Goal: Task Accomplishment & Management: Manage account settings

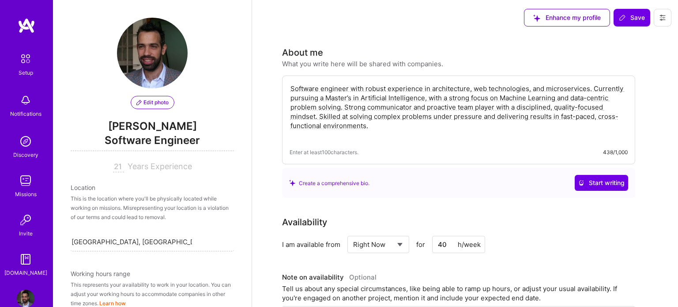
select select "AR"
select select "Right Now"
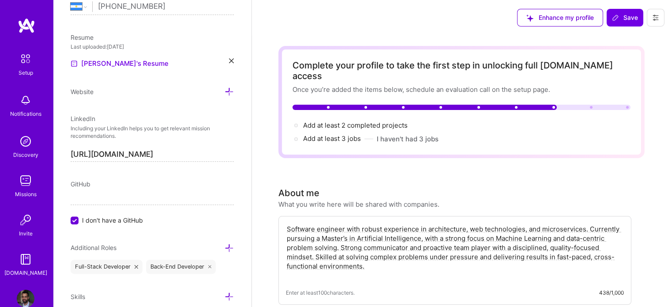
click at [562, 14] on span "Enhance my profile" at bounding box center [560, 17] width 68 height 9
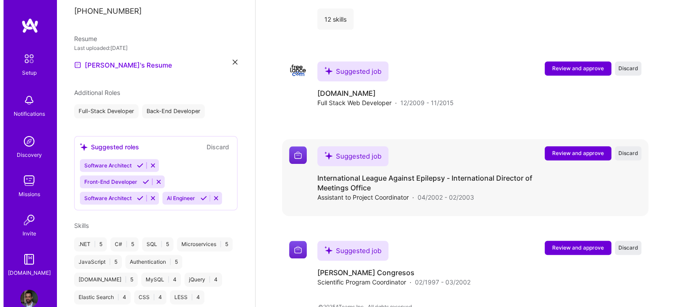
scroll to position [823, 0]
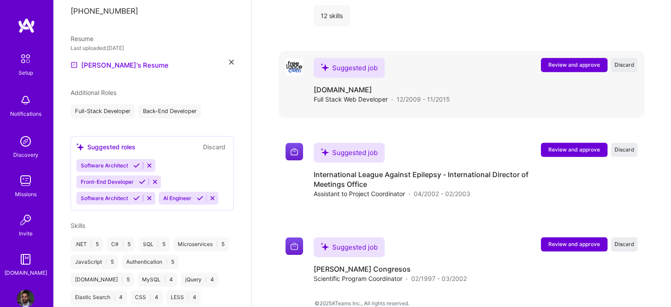
click at [565, 61] on span "Review and approve" at bounding box center [574, 65] width 52 height 8
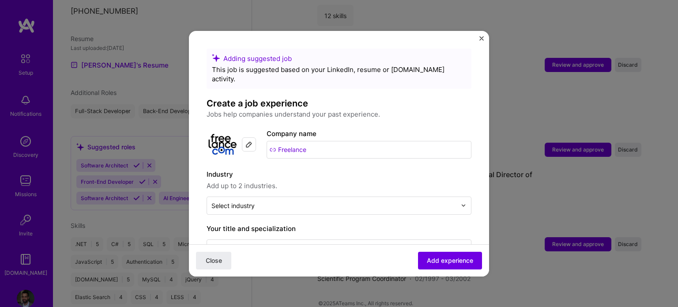
click at [320, 141] on input "Freelance" at bounding box center [369, 150] width 205 height 18
drag, startPoint x: 332, startPoint y: 137, endPoint x: 168, endPoint y: 128, distance: 164.8
click at [168, 128] on div "Adding suggested job This job is suggested based on your LinkedIn, resume or [D…" at bounding box center [339, 153] width 678 height 307
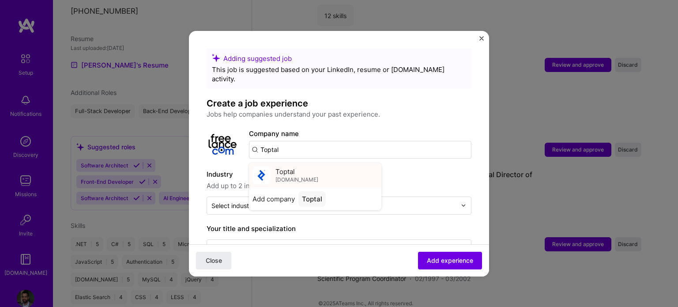
type input "Toptal"
click at [278, 176] on span "[DOMAIN_NAME]" at bounding box center [296, 179] width 43 height 7
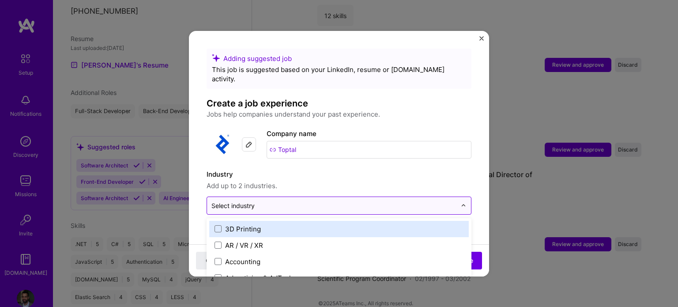
click at [267, 201] on input "text" at bounding box center [333, 205] width 245 height 9
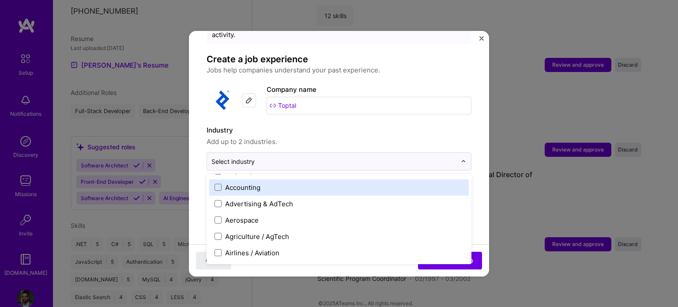
scroll to position [44, 0]
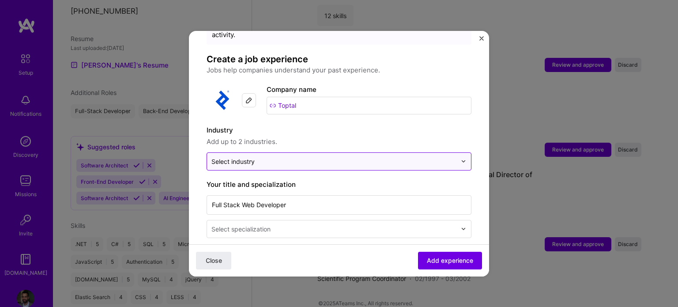
click at [270, 157] on input "text" at bounding box center [333, 161] width 245 height 9
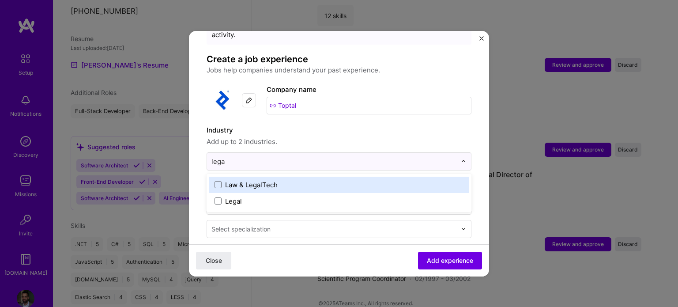
type input "legal"
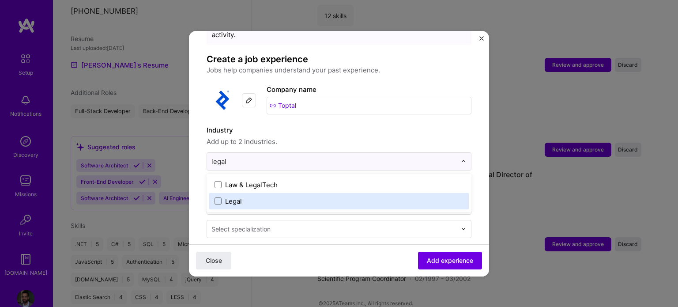
click at [242, 196] on label "Legal" at bounding box center [338, 200] width 249 height 9
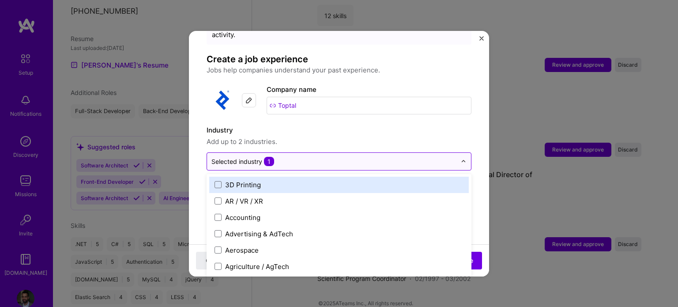
click at [305, 157] on input "text" at bounding box center [333, 161] width 245 height 9
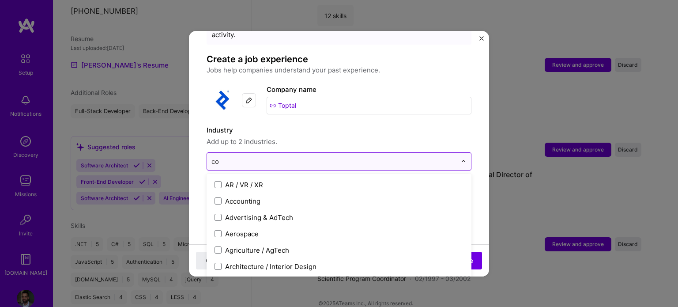
type input "c"
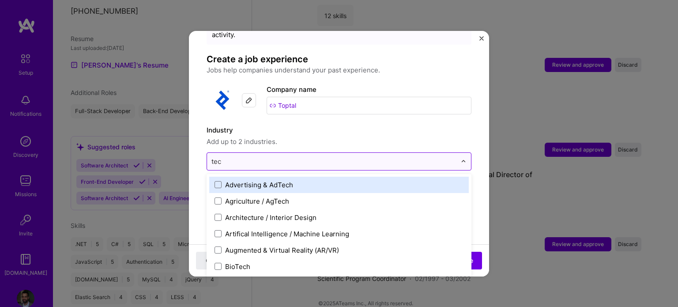
type input "tech"
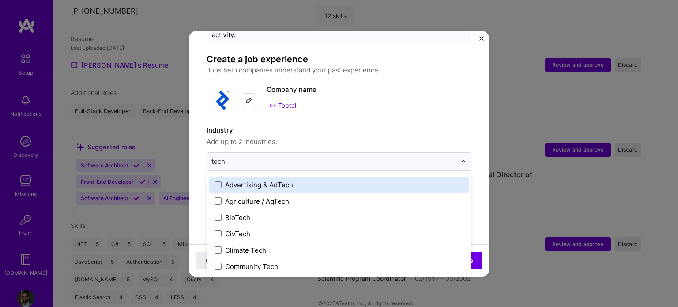
click at [284, 180] on div "Advertising & AdTech" at bounding box center [259, 184] width 68 height 9
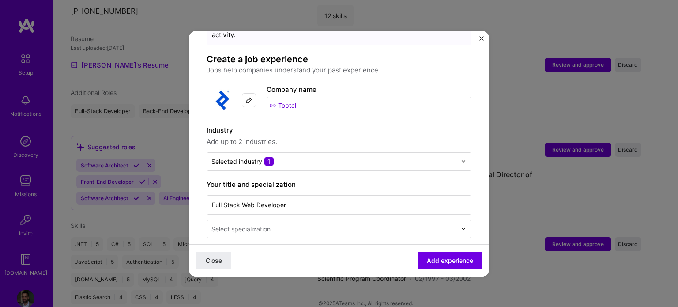
click at [357, 125] on label "Industry" at bounding box center [338, 130] width 265 height 11
click at [310, 157] on input "text" at bounding box center [333, 161] width 245 height 9
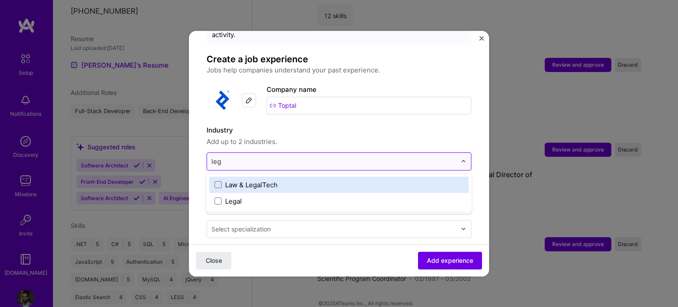
type input "lega"
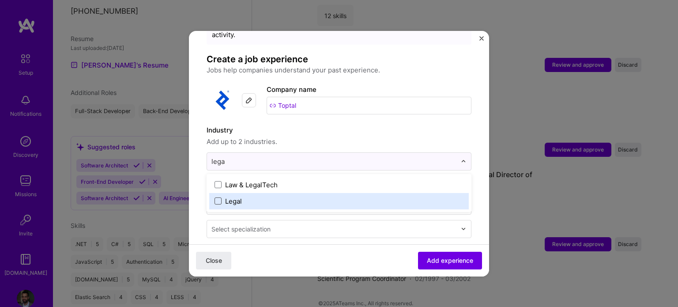
click at [218, 197] on span at bounding box center [217, 200] width 7 height 7
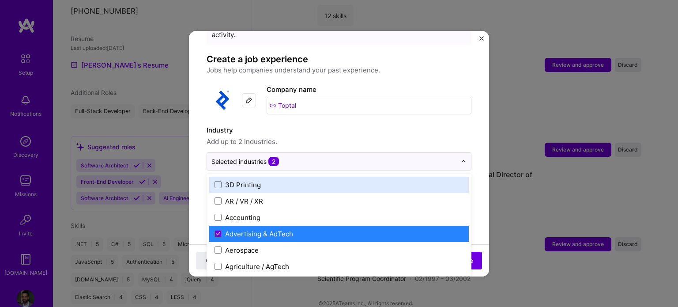
click at [351, 136] on span "Add up to 2 industries." at bounding box center [338, 141] width 265 height 11
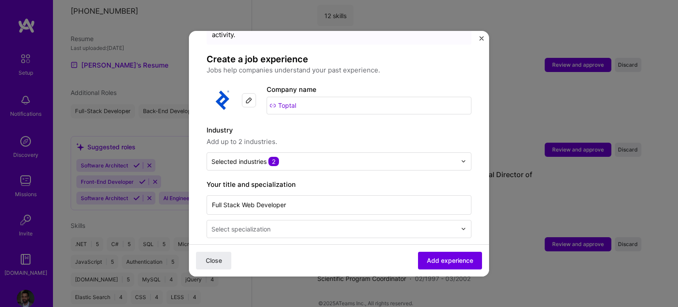
click at [298, 224] on div "Select specialization" at bounding box center [334, 228] width 254 height 17
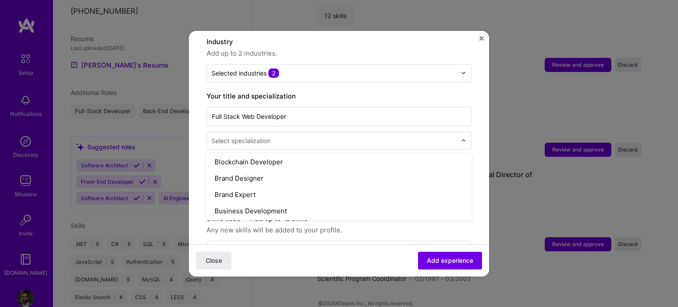
scroll to position [176, 0]
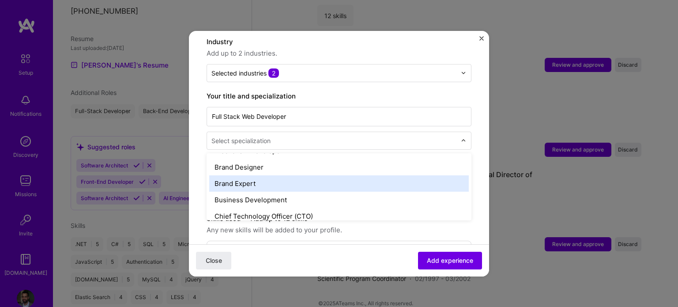
click at [313, 175] on div "Brand Expert" at bounding box center [338, 183] width 259 height 16
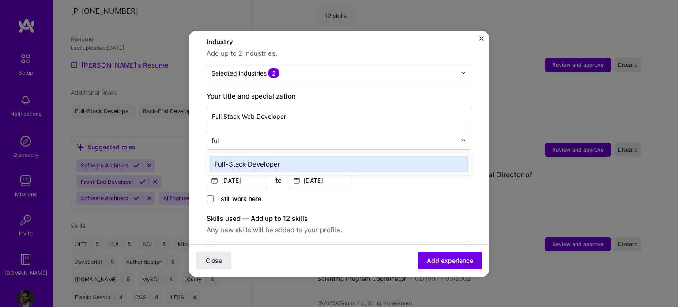
type input "full"
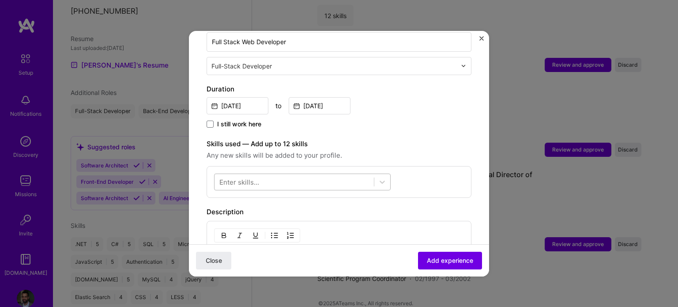
scroll to position [265, 0]
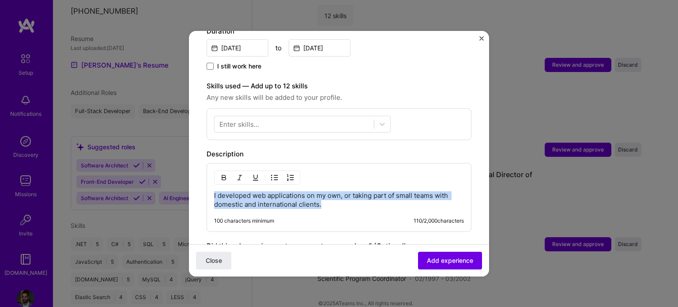
drag, startPoint x: 351, startPoint y: 194, endPoint x: 195, endPoint y: 181, distance: 156.7
click at [195, 181] on form "Adding suggested job This job is suggested based on your LinkedIn, resume or [D…" at bounding box center [339, 103] width 300 height 639
paste div
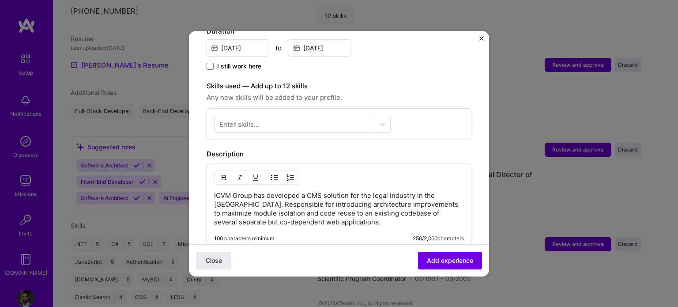
click at [214, 191] on p "ICVM Group has developed a CMS solution for the legal industry in the [GEOGRAPH…" at bounding box center [339, 208] width 250 height 35
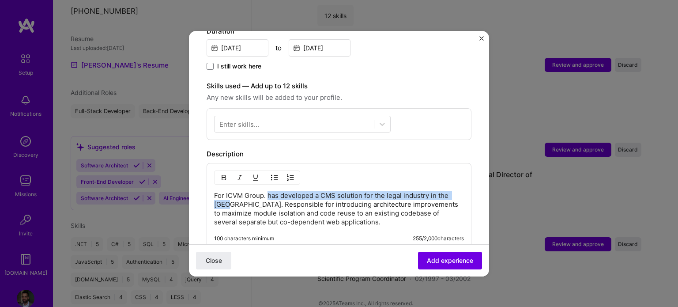
drag, startPoint x: 267, startPoint y: 184, endPoint x: 226, endPoint y: 196, distance: 42.7
click at [226, 196] on p "For ICVM Group. has developed a CMS solution for the legal industry in the [GEO…" at bounding box center [339, 208] width 250 height 35
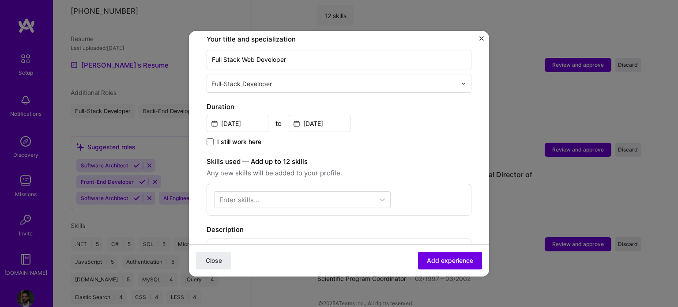
scroll to position [189, 0]
click at [259, 195] on div at bounding box center [302, 199] width 176 height 17
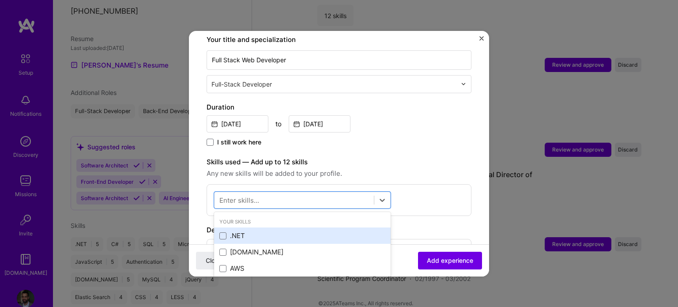
click at [242, 231] on div ".NET" at bounding box center [302, 235] width 166 height 9
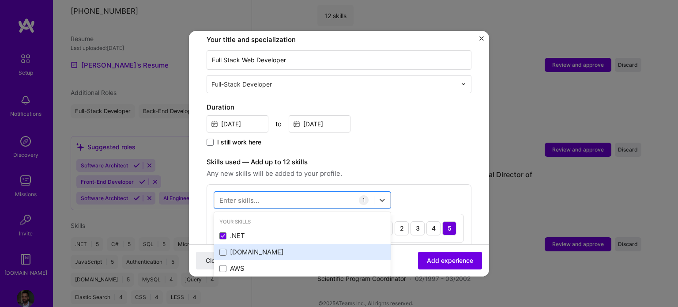
click at [249, 247] on div "[DOMAIN_NAME]" at bounding box center [302, 251] width 166 height 9
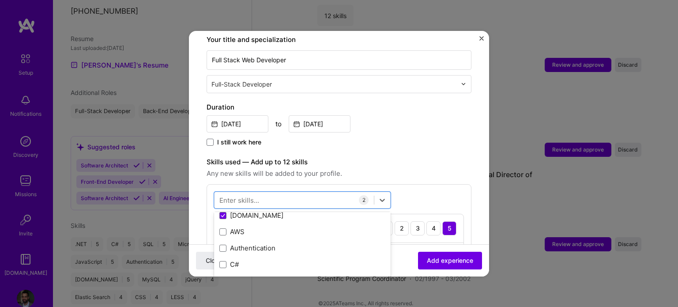
scroll to position [0, 0]
type input "k"
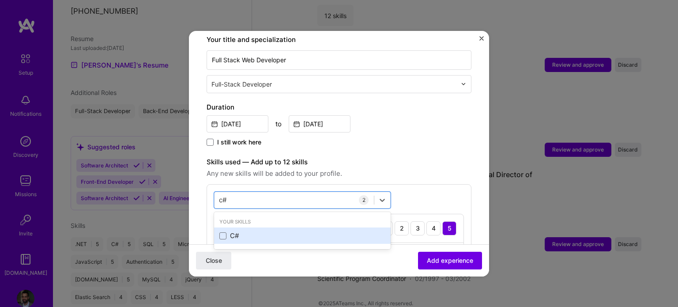
click at [228, 231] on div "C#" at bounding box center [302, 235] width 166 height 9
drag, startPoint x: 254, startPoint y: 191, endPoint x: 229, endPoint y: 188, distance: 25.3
click at [229, 192] on div "c# c#" at bounding box center [293, 199] width 159 height 15
drag, startPoint x: 229, startPoint y: 187, endPoint x: 210, endPoint y: 185, distance: 19.5
click at [210, 185] on div "option C#, selected. option C# selected, 0 of 2. 1 result available for search …" at bounding box center [338, 246] width 265 height 124
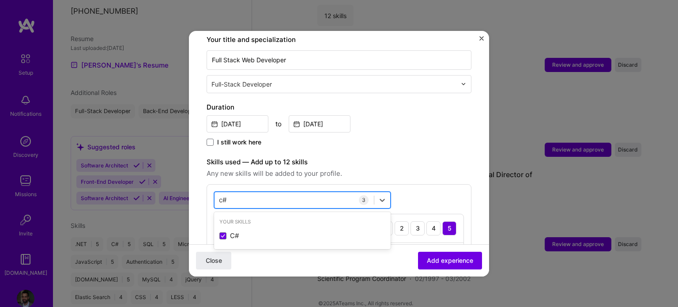
type input "c"
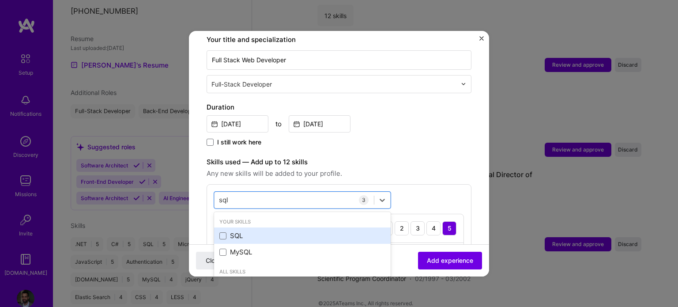
click at [230, 231] on div "SQL" at bounding box center [302, 235] width 166 height 9
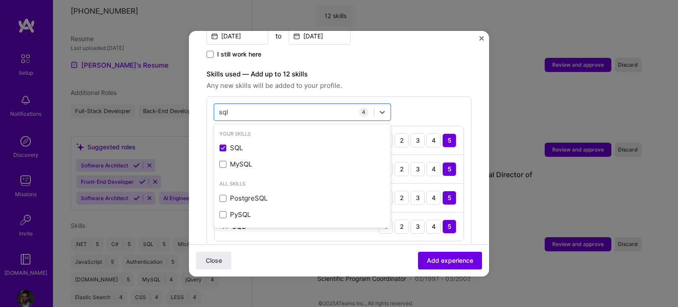
scroll to position [277, 0]
type input "sql"
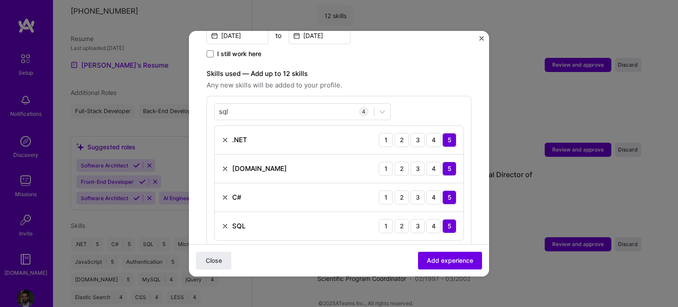
click at [435, 80] on span "Any new skills will be added to your profile." at bounding box center [338, 85] width 265 height 11
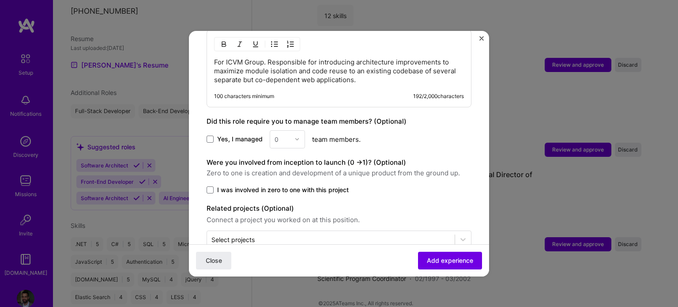
scroll to position [529, 0]
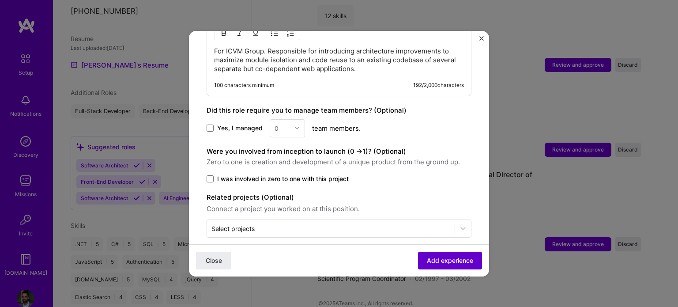
click at [438, 259] on span "Add experience" at bounding box center [450, 259] width 46 height 9
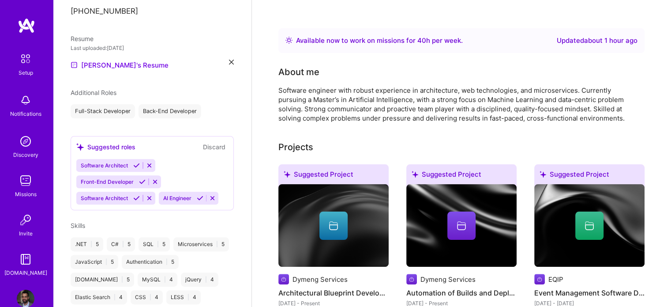
scroll to position [0, 0]
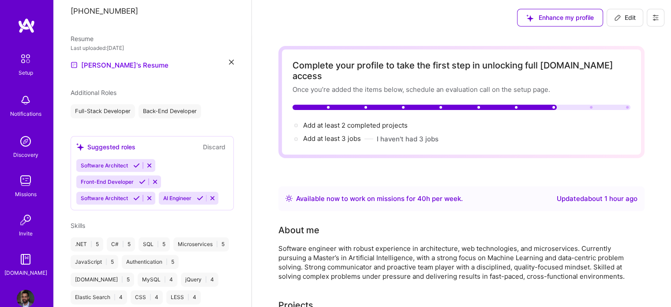
click at [625, 12] on button "Edit" at bounding box center [625, 18] width 37 height 18
select select "AR"
select select "Right Now"
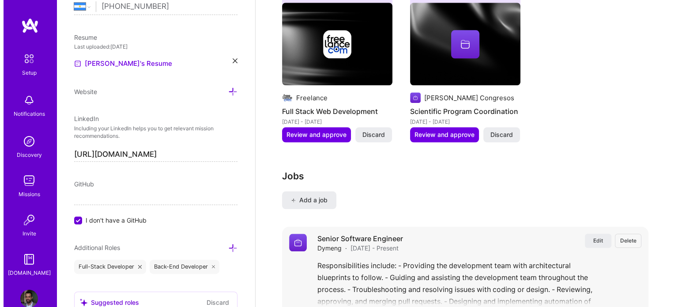
scroll to position [1059, 0]
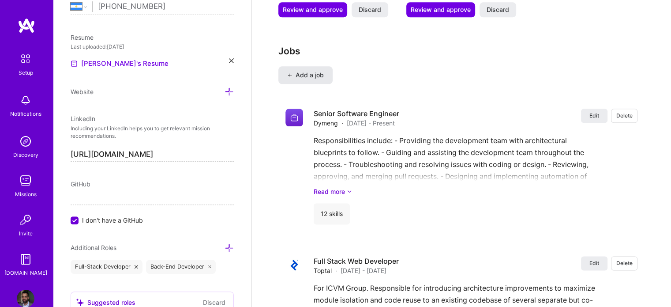
click at [313, 71] on span "Add a job" at bounding box center [305, 75] width 37 height 9
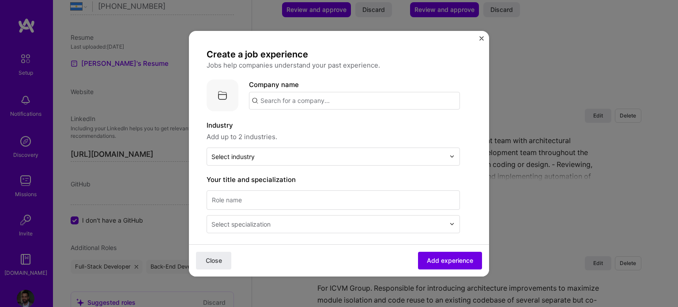
click at [311, 104] on input "text" at bounding box center [354, 101] width 211 height 18
click at [286, 129] on span "[DOMAIN_NAME]" at bounding box center [296, 130] width 43 height 7
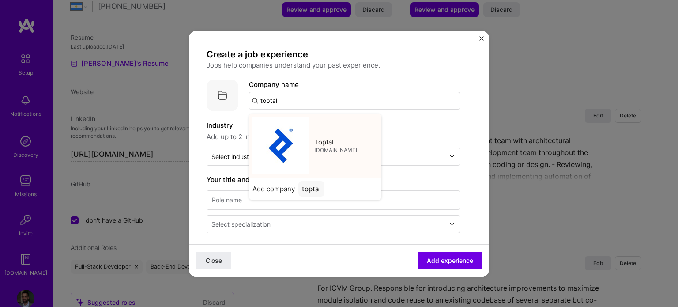
type input "Toptal"
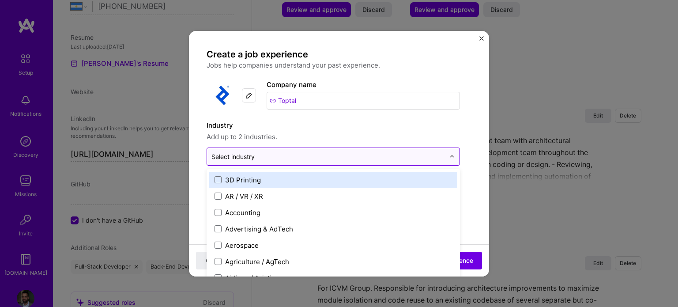
click at [268, 153] on input "text" at bounding box center [327, 156] width 233 height 9
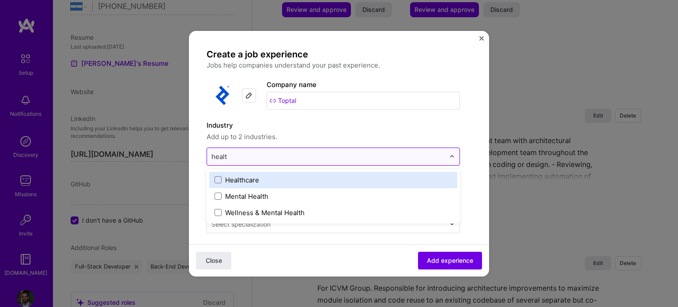
type input "health"
click at [252, 174] on div "Healthcare" at bounding box center [333, 180] width 248 height 16
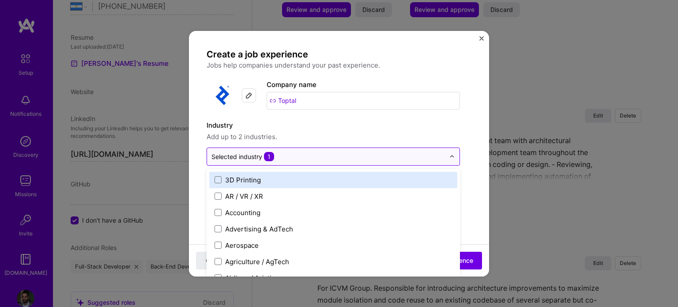
click at [323, 156] on input "text" at bounding box center [327, 156] width 233 height 9
type input "enter"
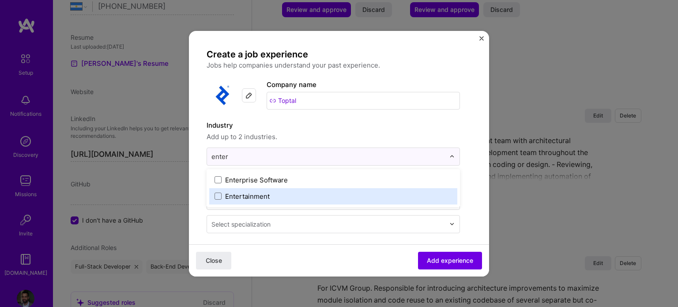
click at [256, 197] on div "Entertainment" at bounding box center [247, 195] width 45 height 9
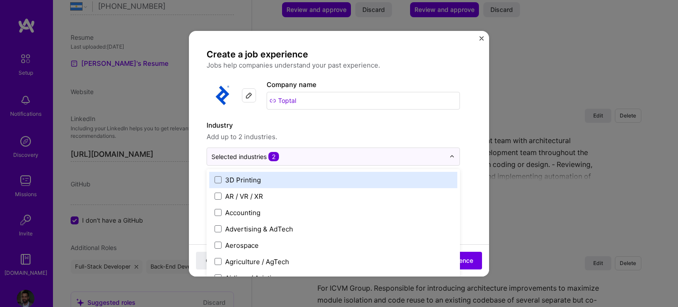
click at [328, 128] on label "Industry" at bounding box center [332, 125] width 253 height 11
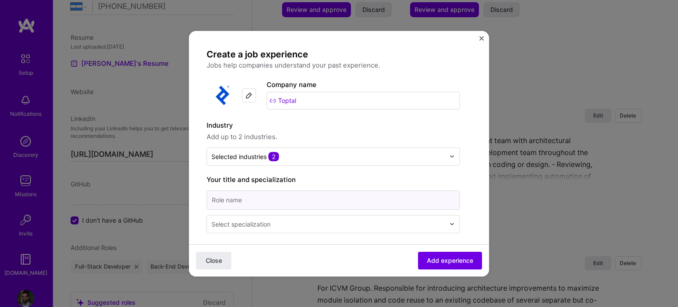
click at [275, 208] on input at bounding box center [332, 199] width 253 height 19
click at [274, 202] on input at bounding box center [332, 199] width 253 height 19
click at [247, 199] on input "Full Stack Web Developer" at bounding box center [332, 199] width 253 height 19
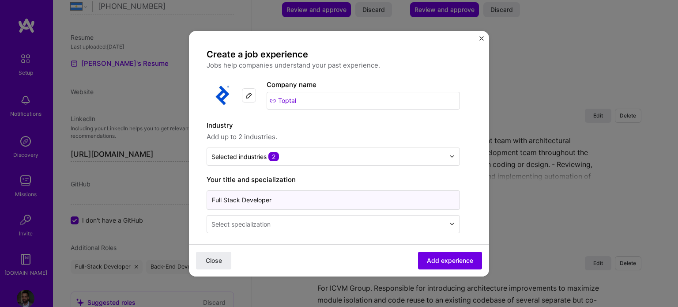
type input "Full Stack Developer"
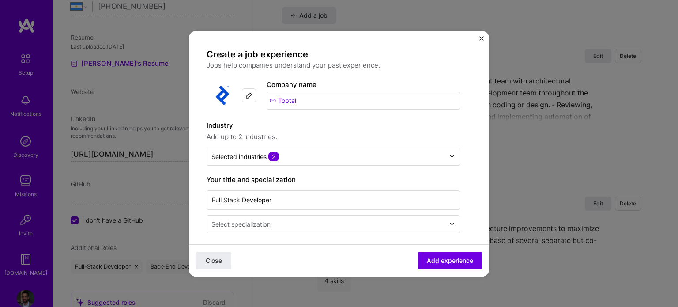
click at [247, 221] on div "Select specialization" at bounding box center [240, 223] width 59 height 9
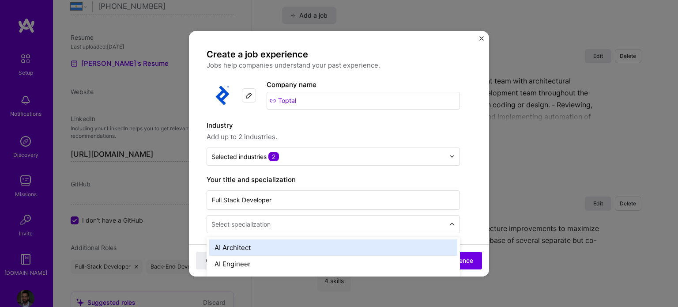
scroll to position [1124, 0]
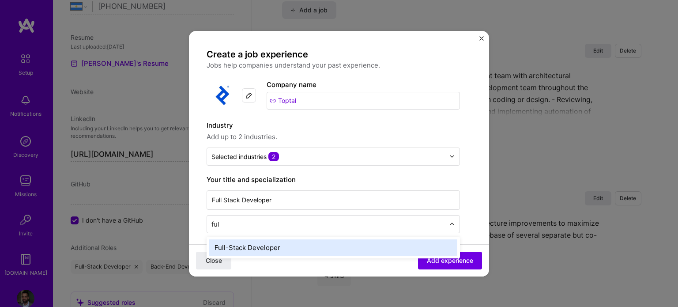
type input "full"
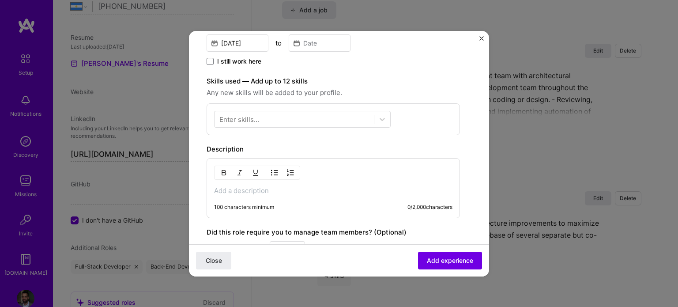
scroll to position [176, 0]
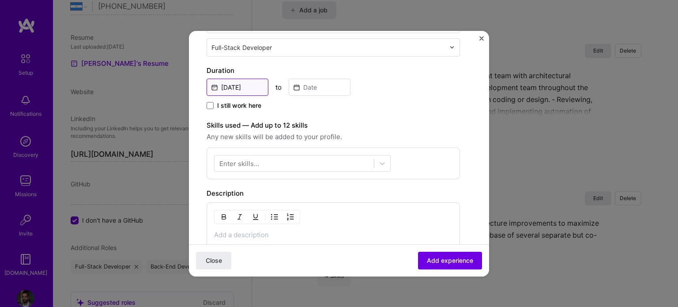
click at [235, 86] on input "[DATE]" at bounding box center [237, 87] width 62 height 17
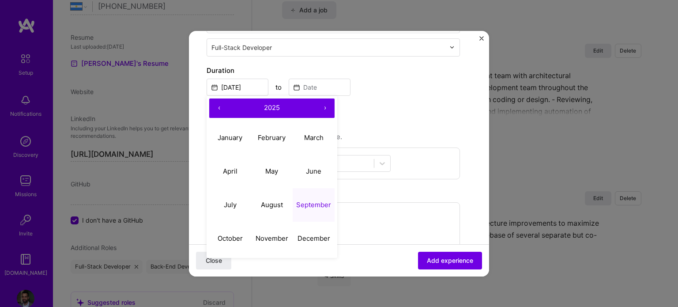
click at [221, 108] on button "‹" at bounding box center [218, 107] width 19 height 19
click at [222, 107] on button "‹" at bounding box center [218, 107] width 19 height 19
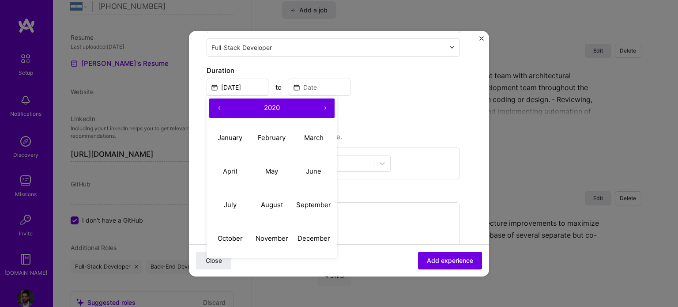
click at [222, 107] on button "‹" at bounding box center [218, 107] width 19 height 19
click at [233, 137] on abbr "January" at bounding box center [230, 137] width 25 height 8
type input "[DATE]"
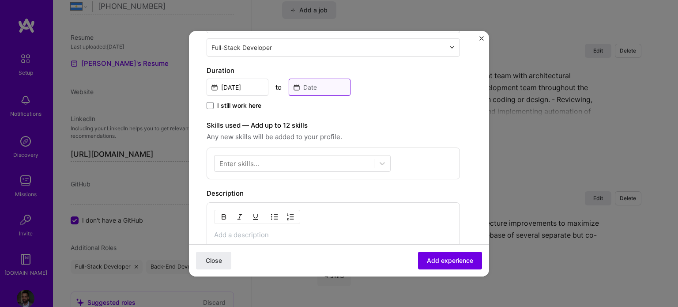
click at [328, 83] on input at bounding box center [320, 87] width 62 height 17
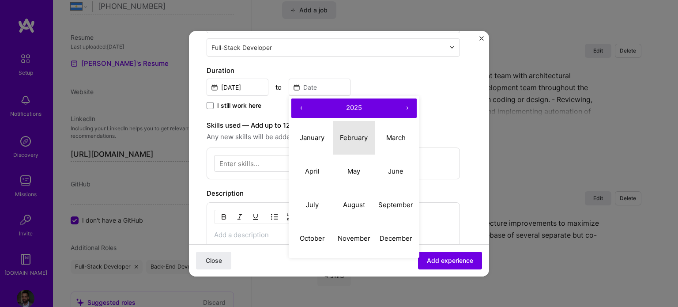
click at [354, 135] on abbr "February" at bounding box center [354, 137] width 28 height 8
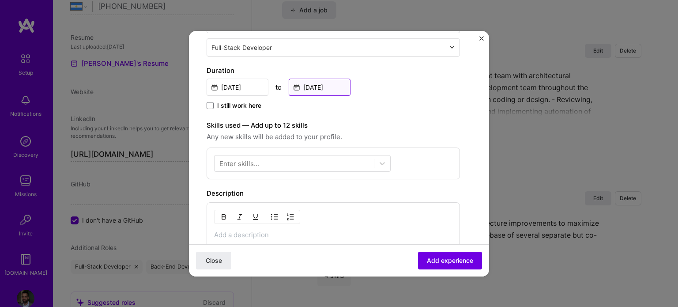
click at [311, 86] on input "[DATE]" at bounding box center [320, 87] width 62 height 17
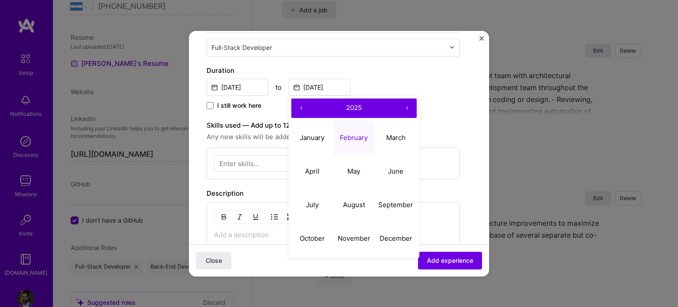
click at [298, 105] on button "‹" at bounding box center [300, 107] width 19 height 19
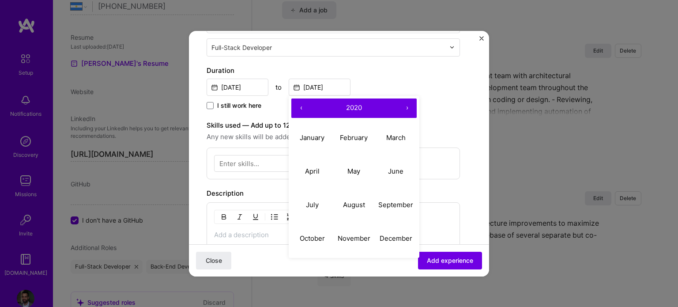
click at [298, 105] on button "‹" at bounding box center [300, 107] width 19 height 19
click at [361, 134] on abbr "February" at bounding box center [354, 137] width 28 height 8
type input "[DATE]"
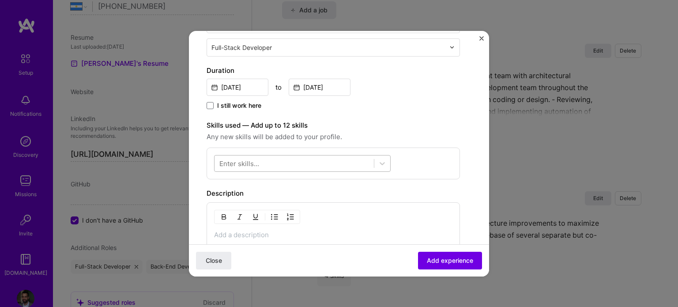
click at [261, 159] on div at bounding box center [293, 163] width 159 height 15
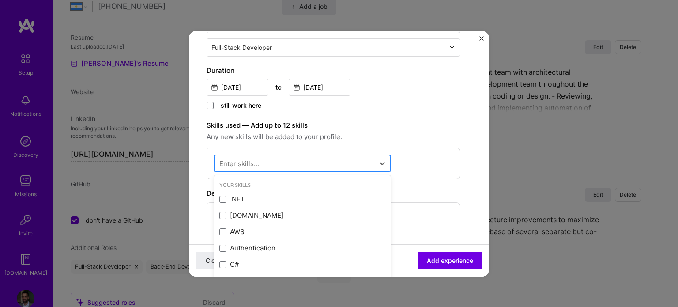
scroll to position [1128, 0]
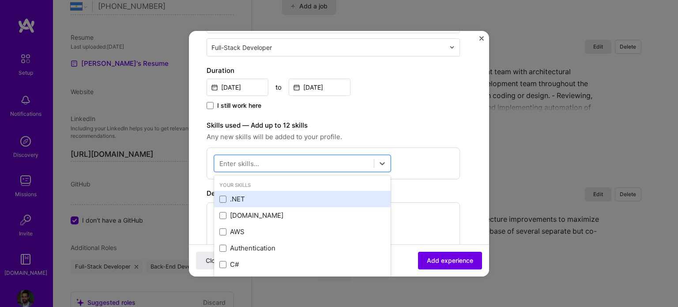
click at [249, 202] on div ".NET" at bounding box center [302, 198] width 166 height 9
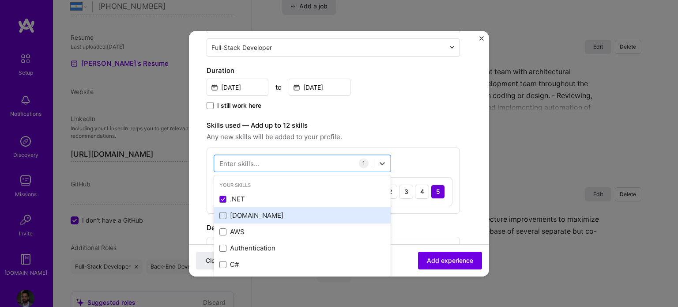
click at [248, 213] on div "[DOMAIN_NAME]" at bounding box center [302, 214] width 166 height 9
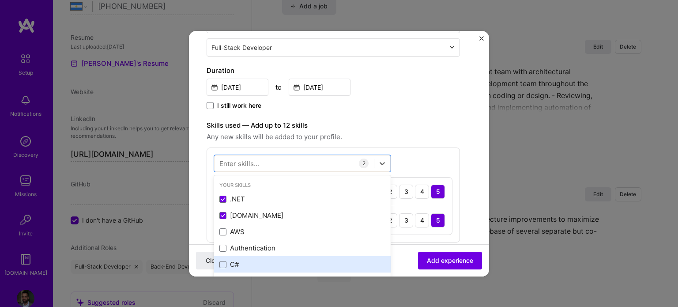
click at [233, 263] on div "C#" at bounding box center [302, 263] width 166 height 9
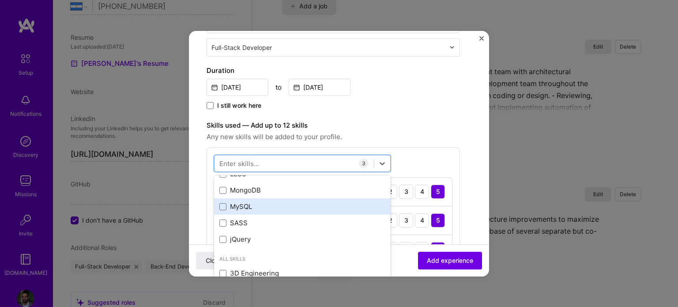
scroll to position [265, 0]
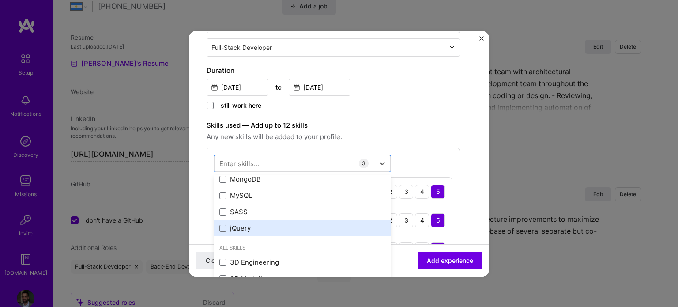
click at [277, 225] on div "jQuery" at bounding box center [302, 227] width 166 height 9
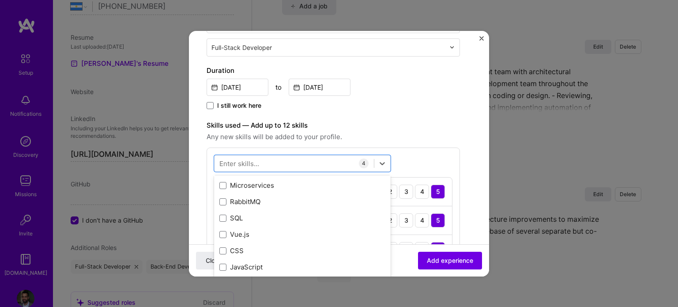
scroll to position [132, 0]
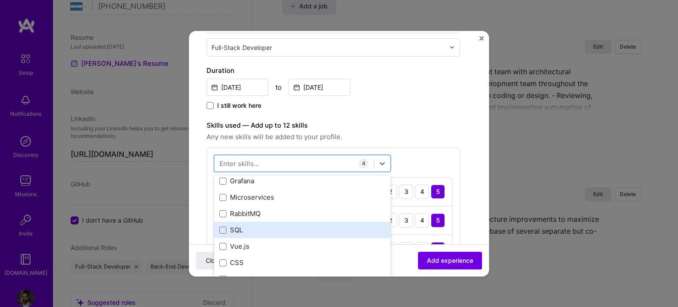
click at [263, 225] on div "SQL" at bounding box center [302, 229] width 166 height 9
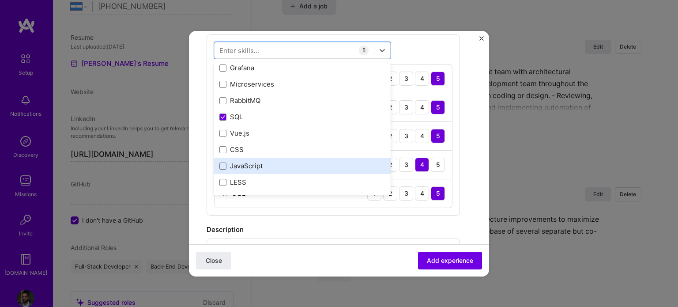
scroll to position [309, 0]
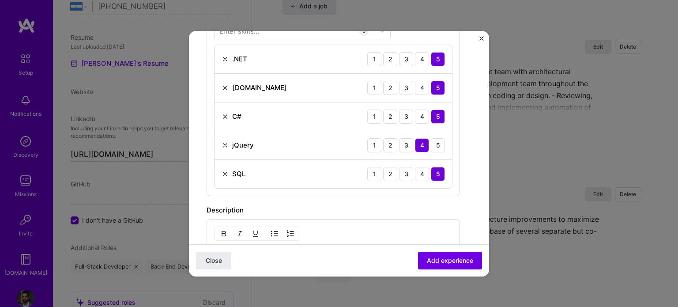
click at [381, 199] on div "Create a job experience Jobs help companies understand your past experience. Co…" at bounding box center [332, 80] width 253 height 680
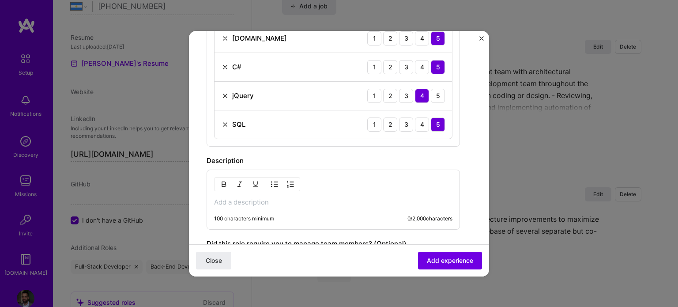
scroll to position [353, 0]
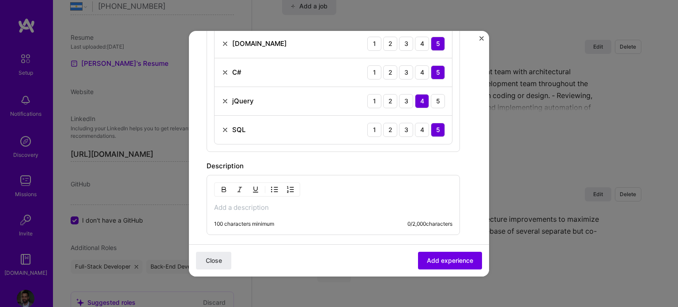
click at [301, 209] on p at bounding box center [333, 207] width 238 height 9
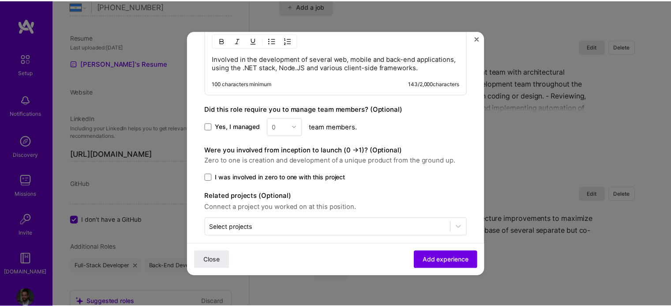
scroll to position [518, 0]
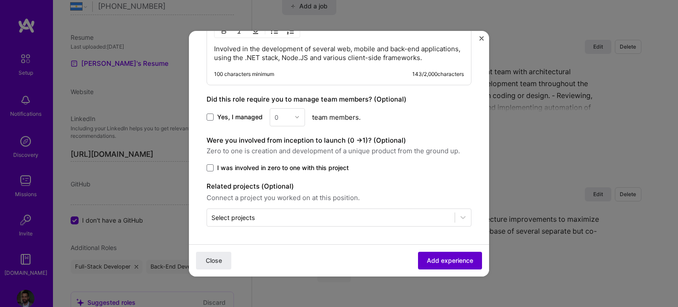
click at [437, 255] on span "Add experience" at bounding box center [450, 259] width 46 height 9
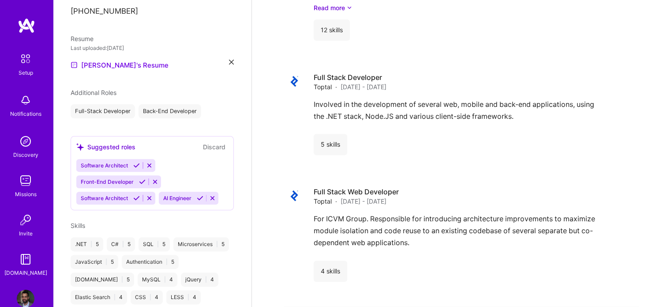
scroll to position [789, 0]
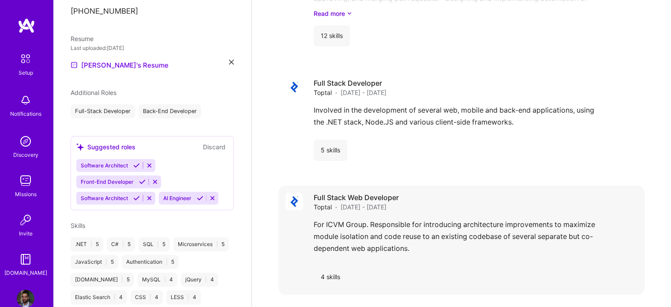
click at [372, 192] on h4 "Full Stack Web Developer" at bounding box center [356, 197] width 85 height 10
select select "AR"
select select "Right Now"
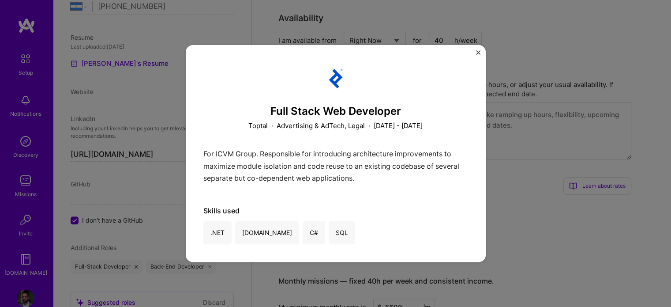
scroll to position [331, 0]
click at [480, 56] on div "Full Stack Web Developer Toptal · Advertising & AdTech, Legal · [DATE] - [DATE]…" at bounding box center [336, 153] width 300 height 217
click at [478, 56] on button "Close" at bounding box center [478, 54] width 4 height 9
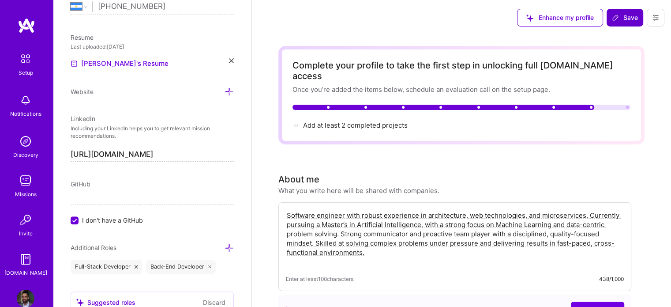
click at [619, 17] on icon at bounding box center [615, 17] width 7 height 7
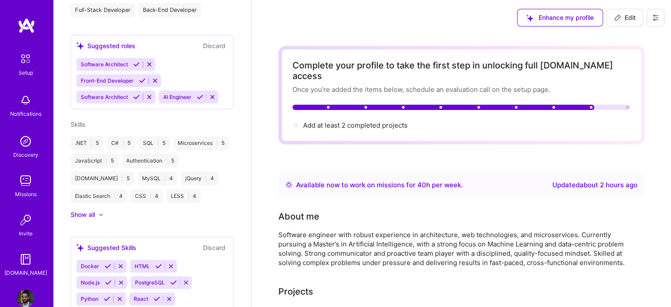
scroll to position [261, 0]
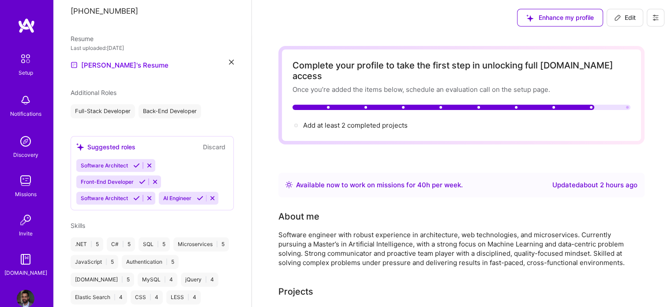
click at [625, 16] on span "Edit" at bounding box center [625, 17] width 22 height 9
select select "AR"
select select "Right Now"
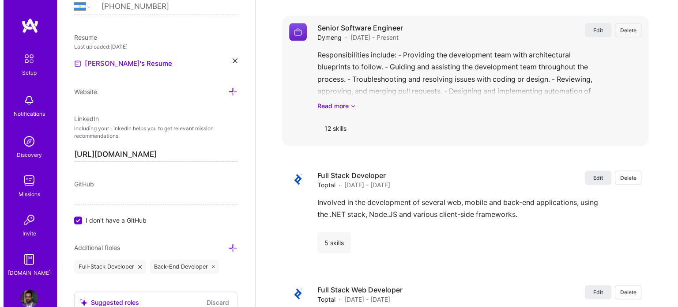
scroll to position [1147, 0]
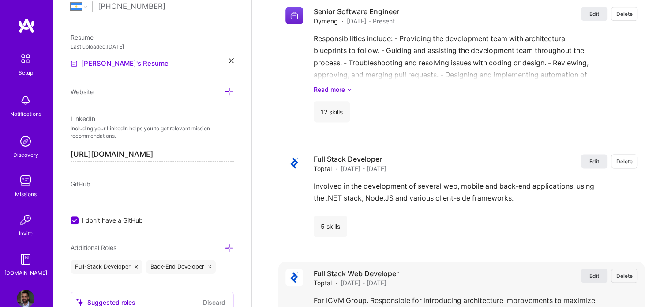
click at [588, 268] on button "Edit" at bounding box center [594, 275] width 26 height 14
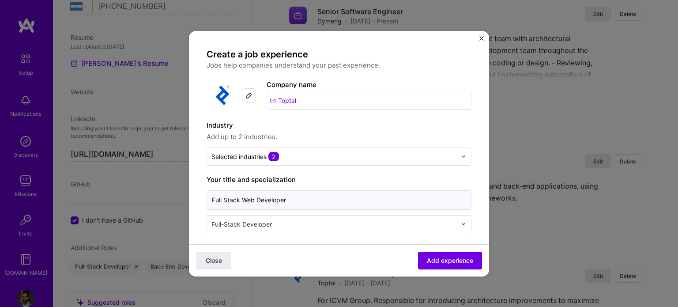
click at [247, 195] on input "Full Stack Web Developer" at bounding box center [338, 199] width 265 height 19
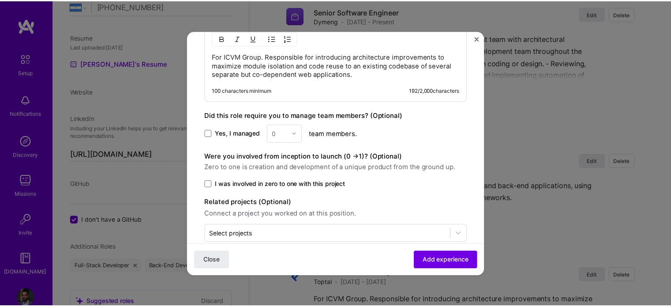
scroll to position [489, 0]
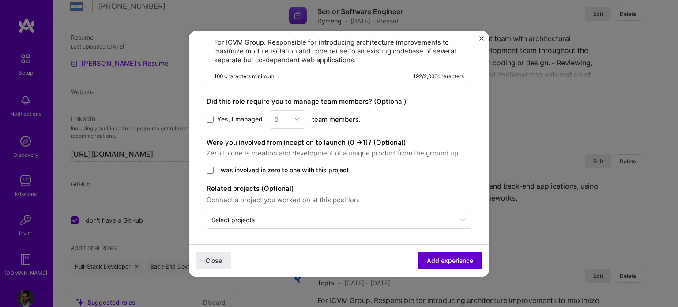
type input "Full Stack Developer"
click at [433, 256] on span "Add experience" at bounding box center [450, 259] width 46 height 9
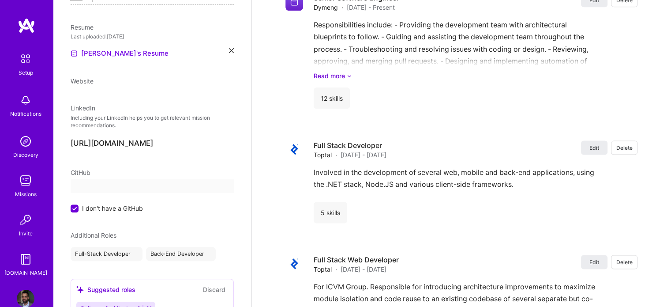
select select "AR"
select select "Right Now"
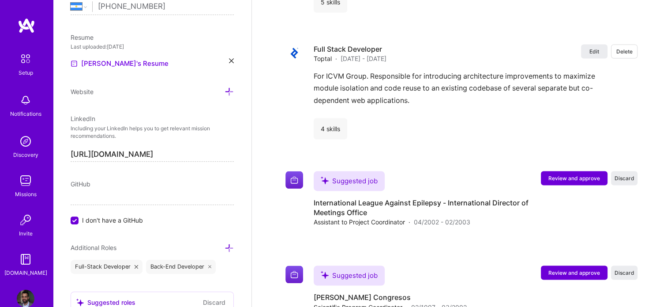
scroll to position [1399, 0]
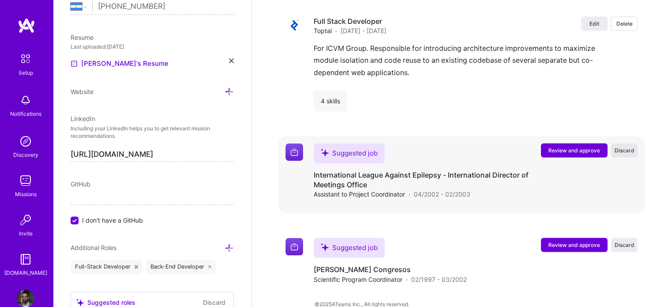
click at [627, 146] on span "Discard" at bounding box center [625, 150] width 20 height 8
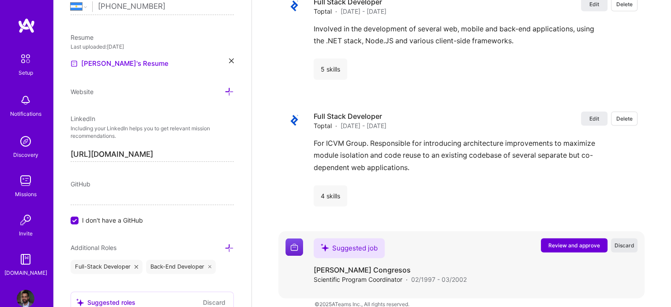
click at [628, 241] on span "Discard" at bounding box center [625, 245] width 20 height 8
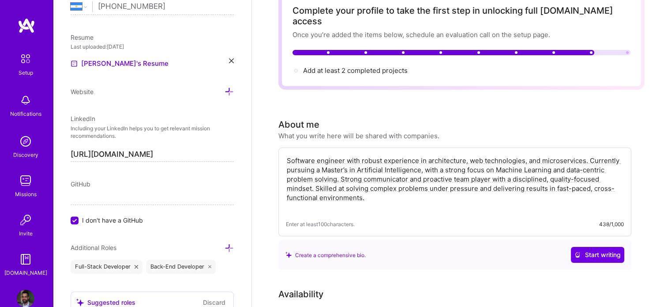
scroll to position [0, 0]
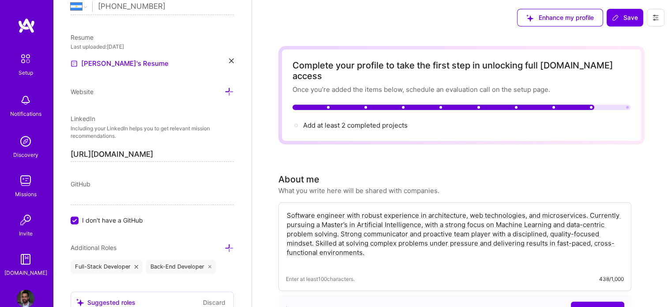
click at [79, 225] on div "Edit photo [PERSON_NAME] Software Engineer 21 Years Experience Location This is…" at bounding box center [152, 153] width 199 height 307
click at [76, 221] on input "I don't have a GitHub" at bounding box center [75, 221] width 8 height 8
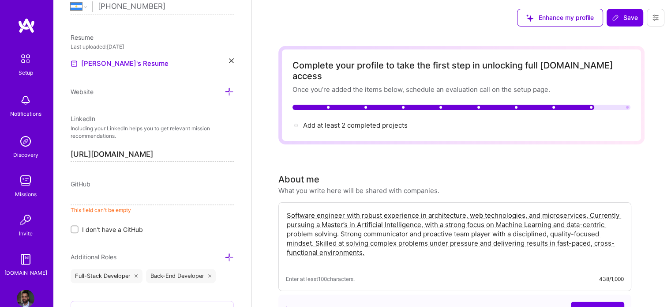
click at [99, 195] on input at bounding box center [152, 198] width 163 height 14
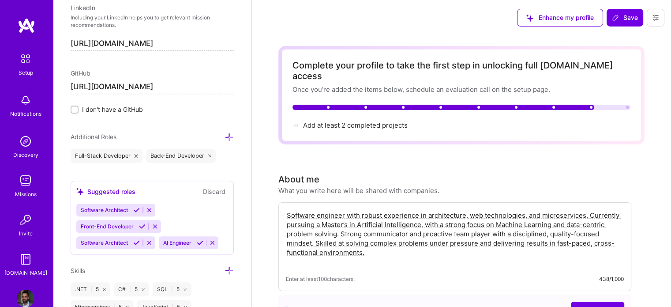
scroll to position [495, 0]
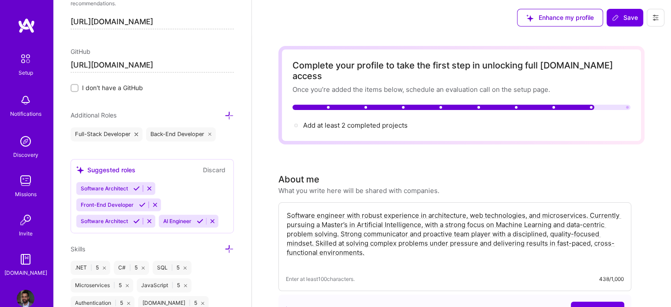
type input "[URL][DOMAIN_NAME]"
click at [137, 221] on icon at bounding box center [136, 221] width 7 height 7
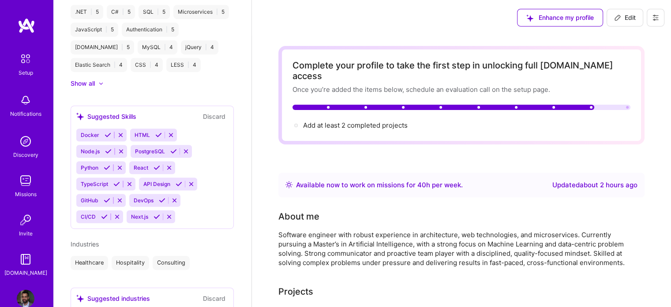
scroll to position [230, 0]
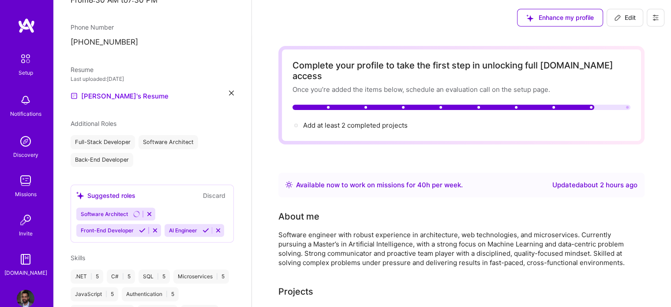
click at [203, 233] on icon at bounding box center [206, 230] width 7 height 7
click at [141, 227] on icon at bounding box center [142, 230] width 7 height 7
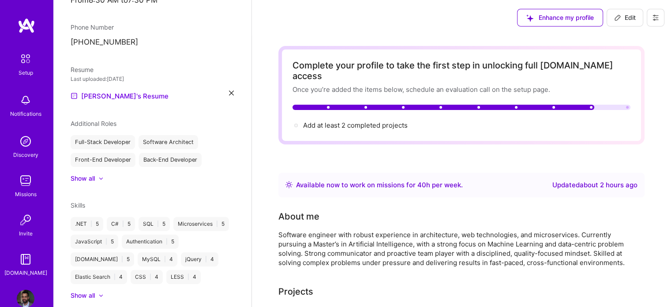
click at [91, 174] on div "Show all" at bounding box center [83, 178] width 24 height 9
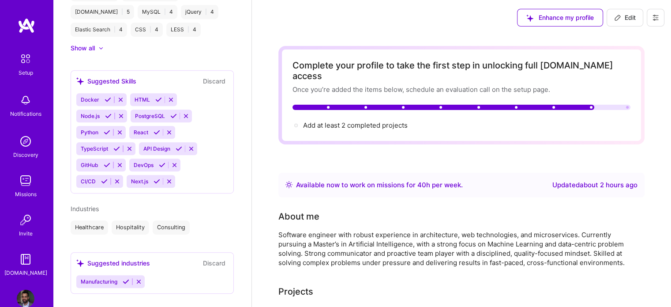
scroll to position [451, 0]
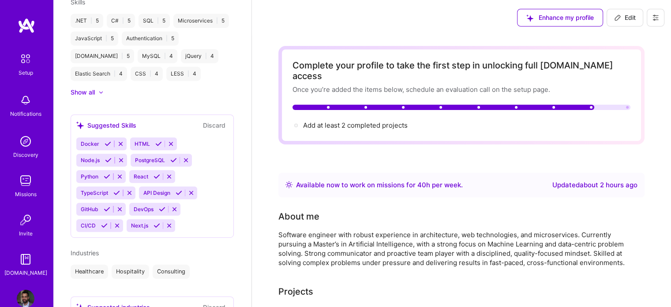
click at [156, 147] on icon at bounding box center [158, 143] width 7 height 7
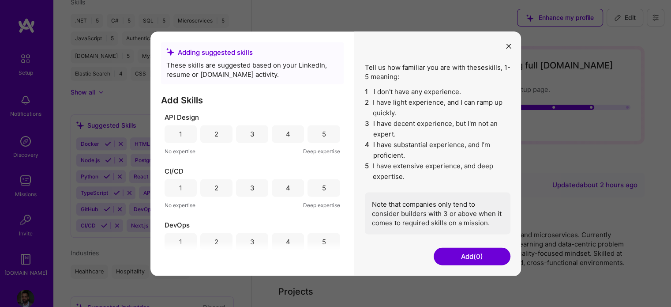
click at [313, 136] on div "5" at bounding box center [324, 134] width 32 height 18
click at [277, 188] on div "4" at bounding box center [288, 188] width 32 height 18
click at [247, 241] on div "3" at bounding box center [252, 242] width 32 height 18
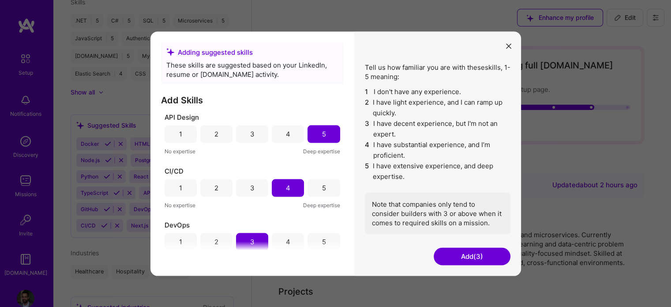
scroll to position [88, 0]
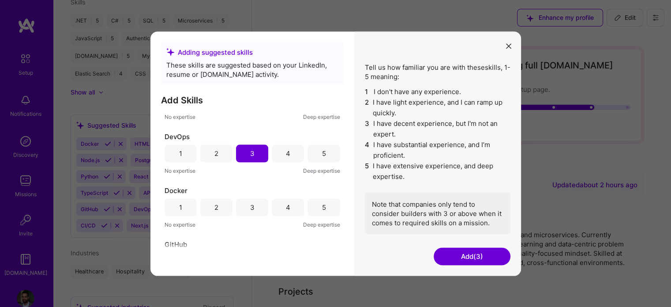
click at [256, 209] on div "3" at bounding box center [252, 207] width 32 height 18
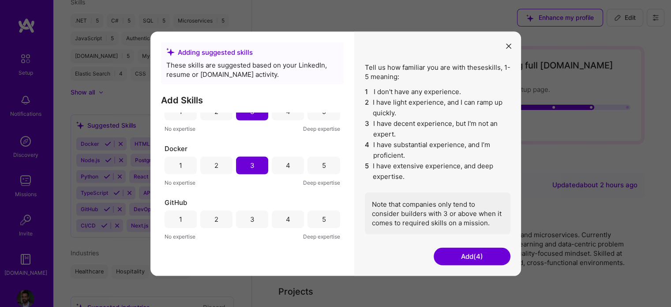
scroll to position [176, 0]
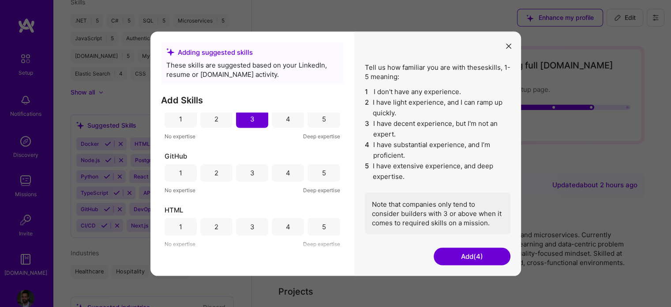
click at [259, 178] on div "3" at bounding box center [252, 173] width 32 height 18
click at [312, 222] on div "5" at bounding box center [324, 227] width 32 height 18
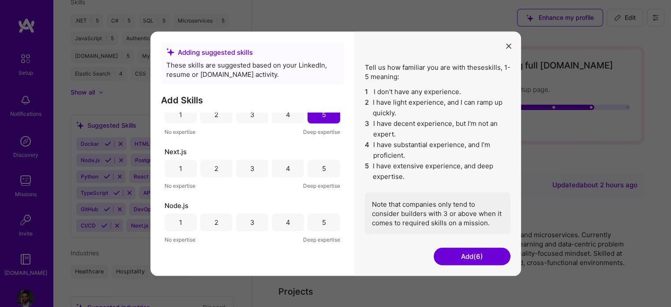
scroll to position [309, 0]
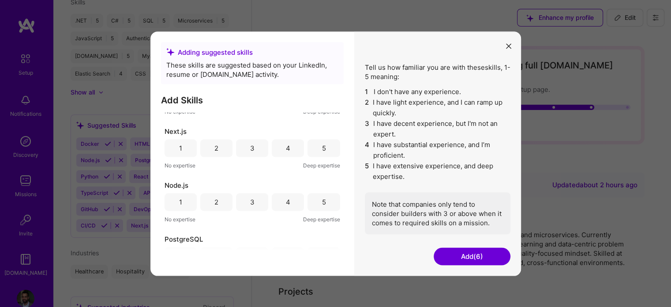
click at [257, 203] on div "3" at bounding box center [252, 202] width 32 height 18
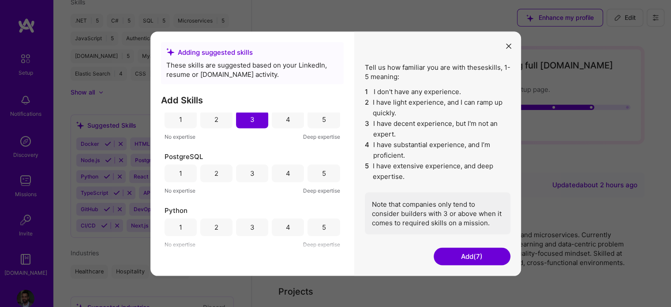
scroll to position [397, 0]
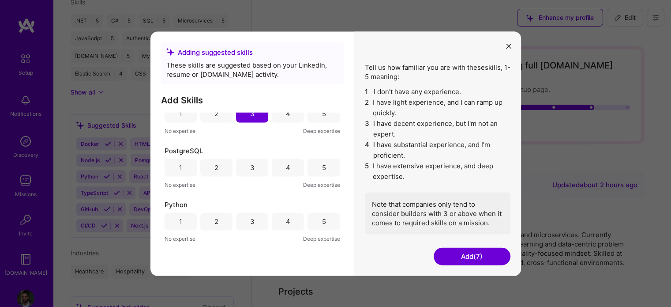
click at [261, 171] on div "3" at bounding box center [252, 167] width 32 height 18
click at [288, 223] on div "4" at bounding box center [288, 221] width 32 height 18
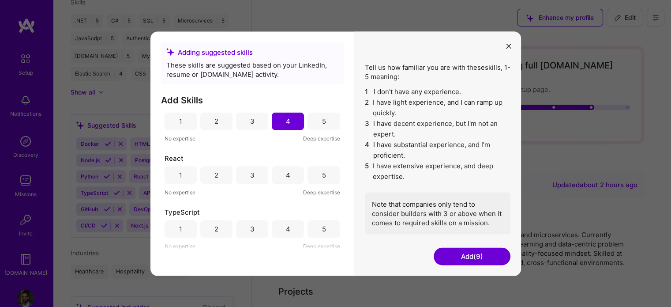
scroll to position [88, 0]
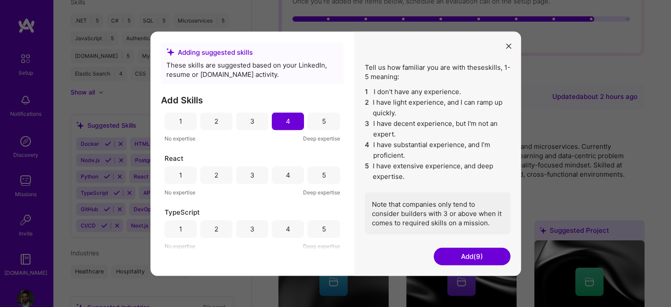
click at [279, 226] on div "4" at bounding box center [288, 229] width 32 height 18
click at [471, 257] on button "Add (10)" at bounding box center [472, 256] width 77 height 18
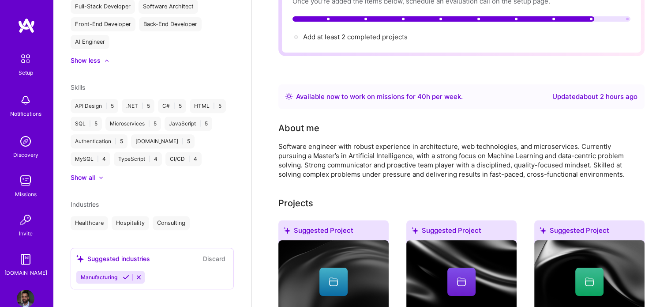
scroll to position [418, 0]
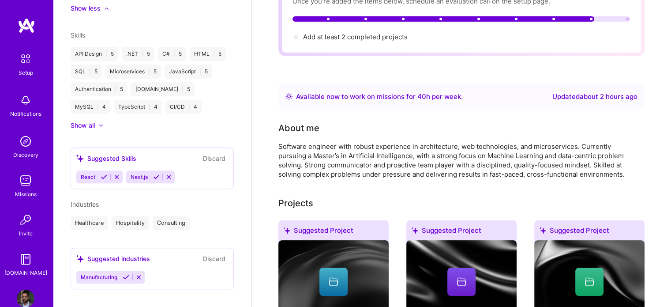
click at [172, 173] on button at bounding box center [169, 177] width 12 height 8
click at [116, 173] on icon at bounding box center [116, 176] width 7 height 7
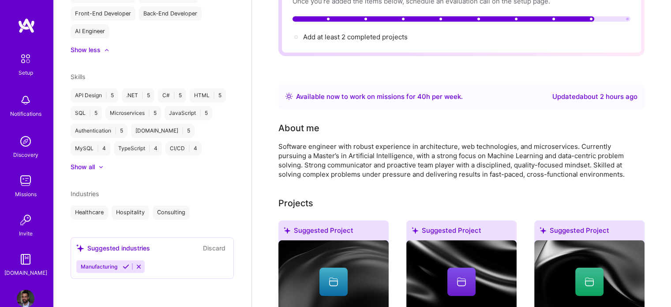
scroll to position [366, 0]
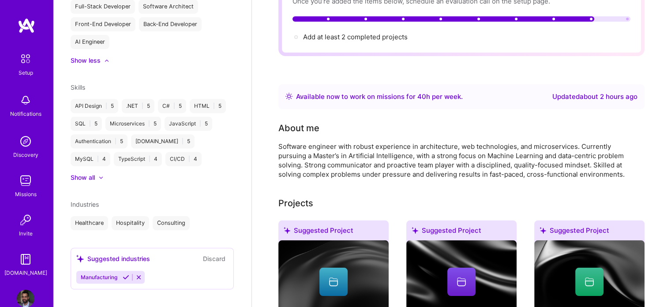
click at [141, 274] on icon at bounding box center [138, 277] width 7 height 7
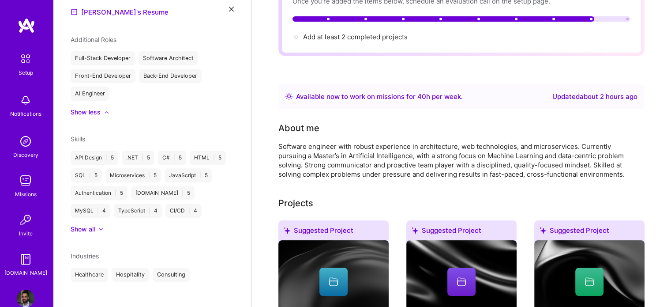
click at [105, 225] on div "Show all" at bounding box center [152, 229] width 163 height 9
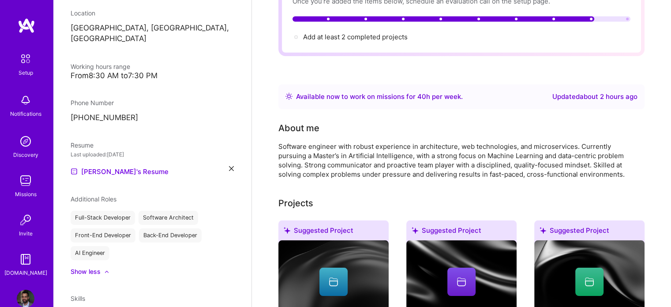
scroll to position [145, 0]
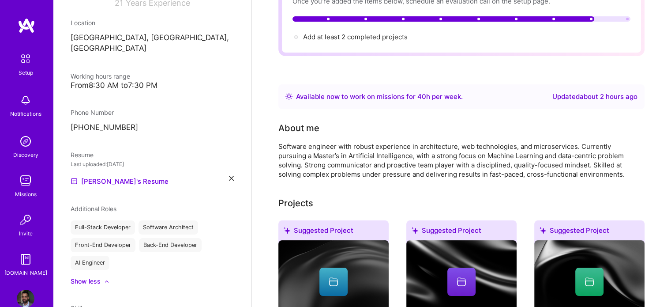
click at [108, 277] on div "Show less" at bounding box center [152, 281] width 163 height 9
click at [90, 259] on div "Show all" at bounding box center [83, 263] width 24 height 9
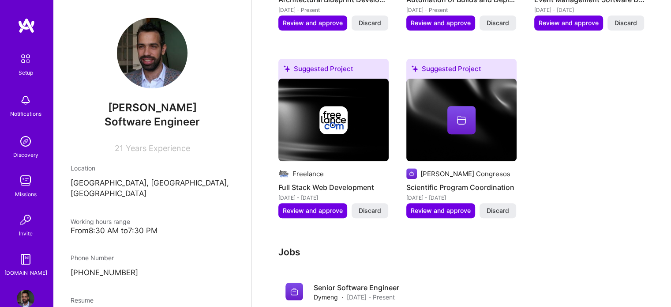
scroll to position [441, 0]
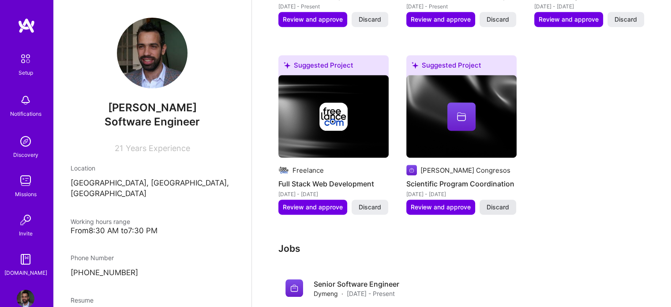
click at [494, 203] on span "Discard" at bounding box center [498, 207] width 23 height 9
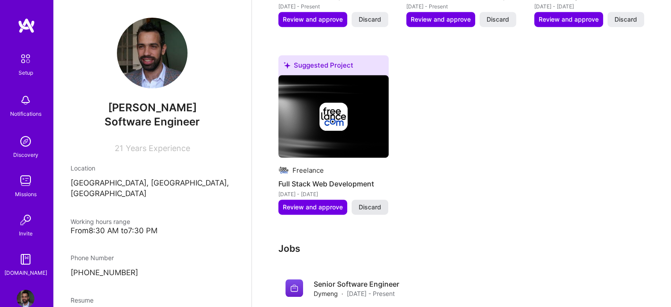
click at [378, 203] on span "Discard" at bounding box center [370, 207] width 23 height 9
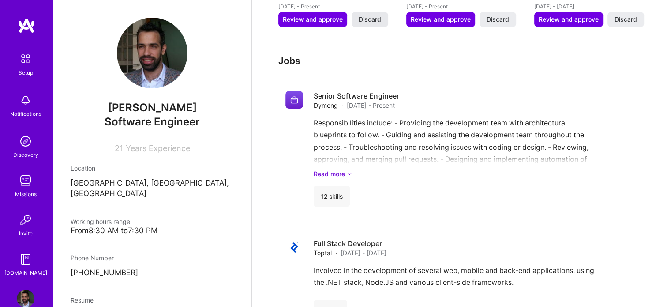
click at [376, 15] on span "Discard" at bounding box center [370, 19] width 23 height 9
click at [511, 12] on button "Discard" at bounding box center [498, 19] width 37 height 15
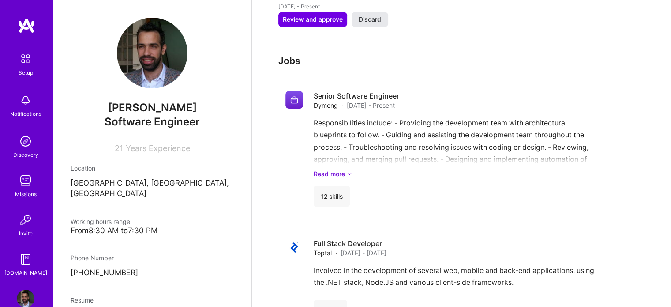
click at [372, 15] on span "Discard" at bounding box center [370, 19] width 23 height 9
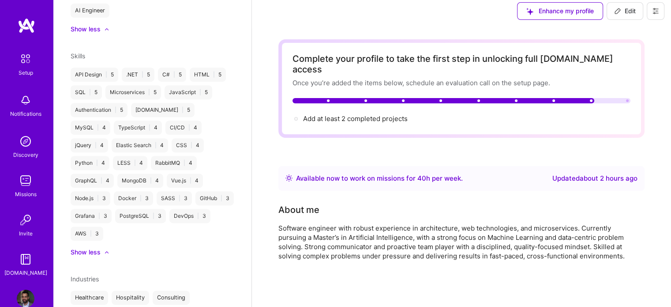
scroll to position [0, 0]
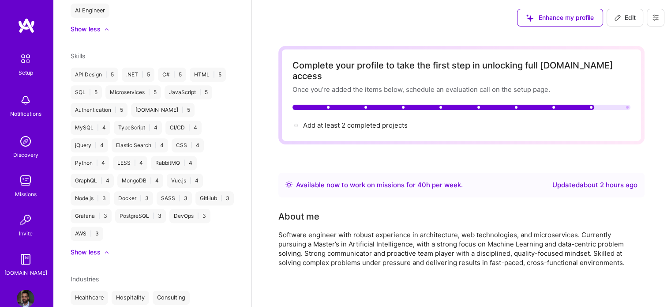
click at [658, 18] on icon at bounding box center [655, 17] width 7 height 7
click at [634, 41] on button "Settings" at bounding box center [631, 37] width 66 height 23
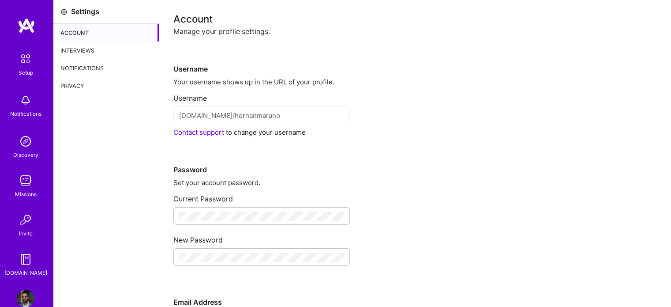
click at [105, 53] on div "Interviews" at bounding box center [105, 50] width 105 height 18
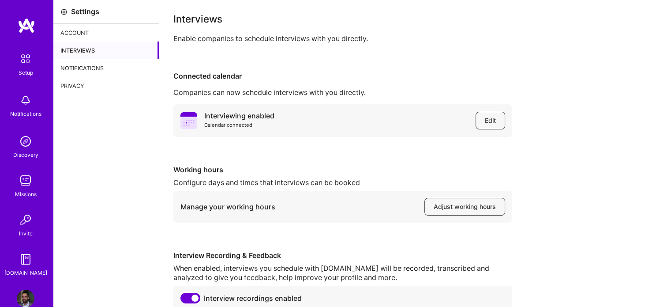
click at [101, 70] on div "Notifications" at bounding box center [105, 68] width 105 height 18
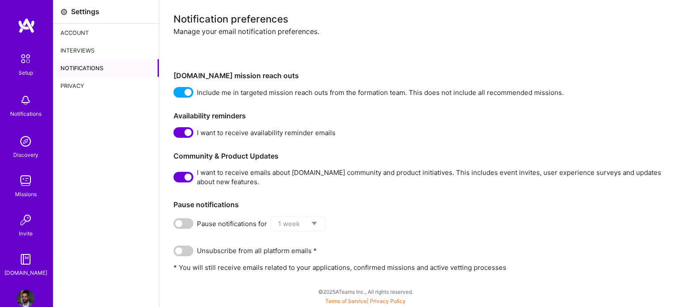
click at [89, 88] on div "Privacy" at bounding box center [105, 86] width 105 height 18
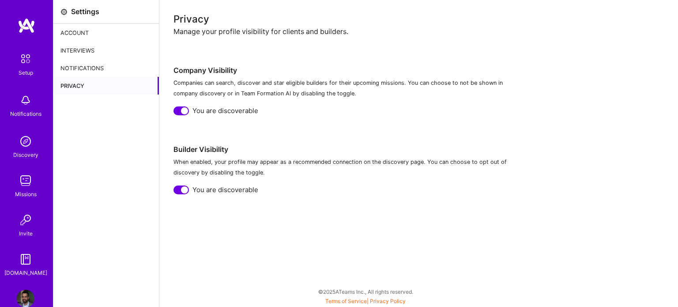
click at [23, 58] on img at bounding box center [25, 58] width 19 height 19
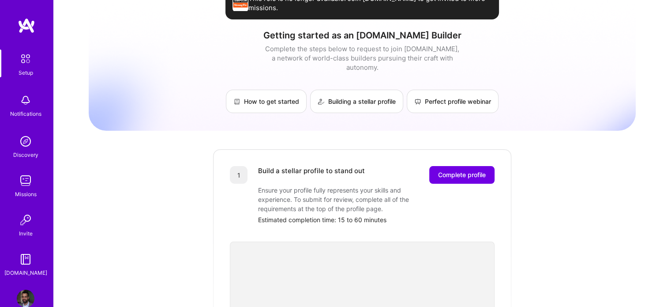
scroll to position [25, 0]
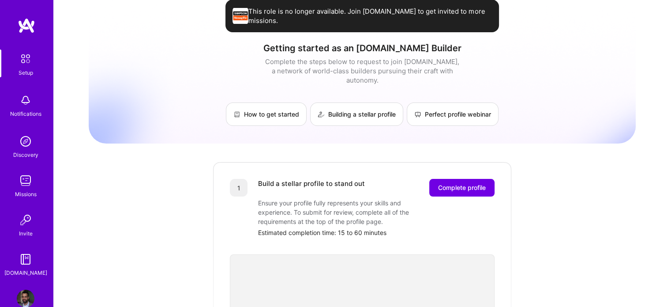
click at [21, 104] on img at bounding box center [26, 100] width 18 height 18
click at [21, 138] on img at bounding box center [26, 141] width 18 height 18
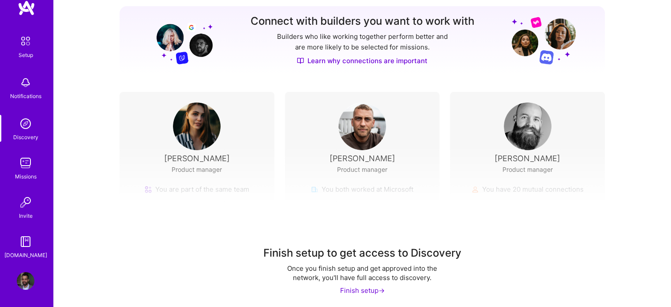
scroll to position [115, 0]
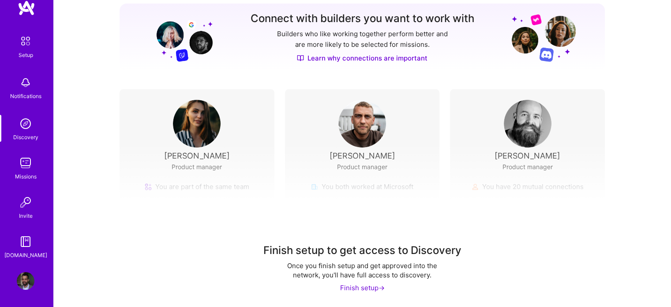
click at [27, 131] on img at bounding box center [26, 124] width 18 height 18
click at [26, 177] on div "Missions" at bounding box center [26, 176] width 22 height 9
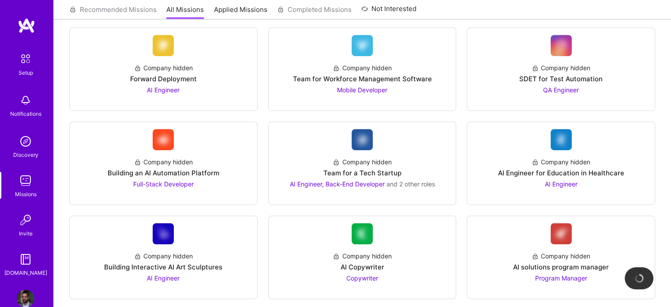
scroll to position [529, 0]
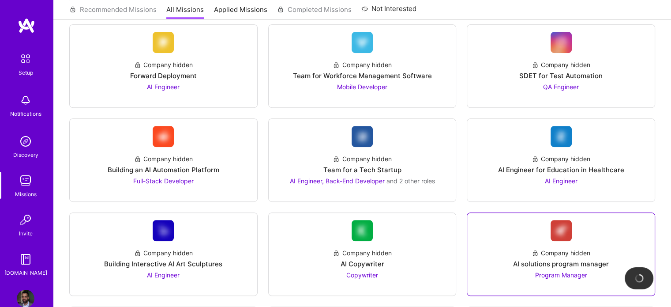
drag, startPoint x: 556, startPoint y: 215, endPoint x: 552, endPoint y: 225, distance: 10.7
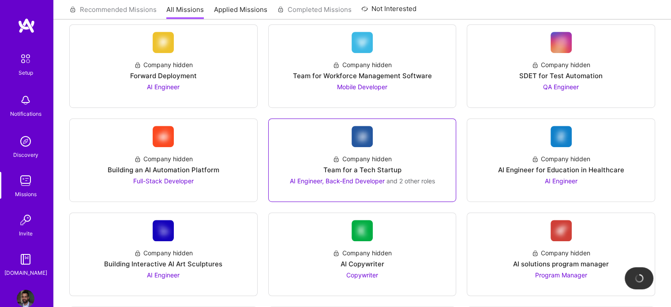
drag, startPoint x: 552, startPoint y: 225, endPoint x: 443, endPoint y: 173, distance: 121.2
click at [443, 173] on div "Company hidden Team for a Tech Startup AI Engineer, Back-End Developer and 2 ot…" at bounding box center [362, 166] width 173 height 38
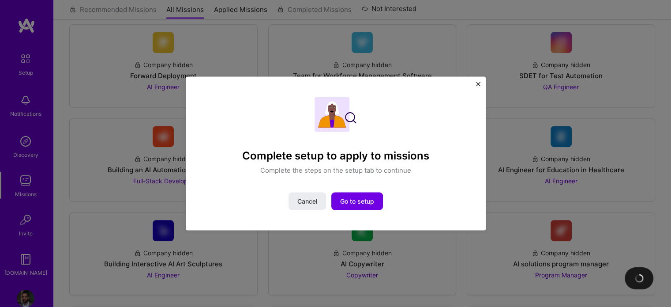
click at [478, 79] on div "Complete setup to apply to missions Complete the steps on the setup tab to cont…" at bounding box center [336, 153] width 300 height 154
click at [478, 83] on img "Close" at bounding box center [478, 84] width 4 height 4
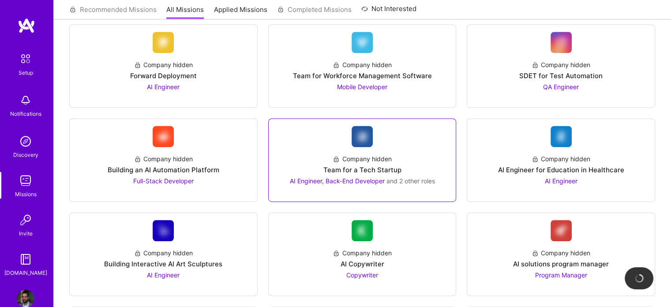
click at [394, 141] on link "Company hidden Team for a Tech Startup AI Engineer, Back-End Developer and 2 ot…" at bounding box center [362, 160] width 173 height 68
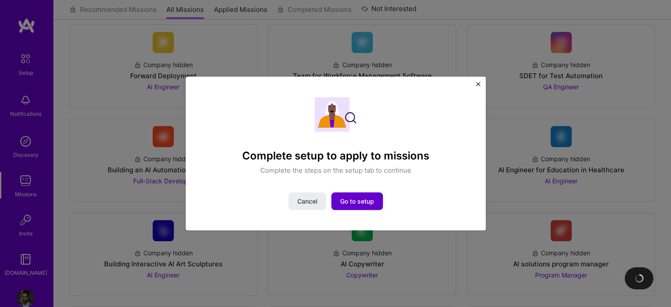
click at [369, 205] on span "Go to setup" at bounding box center [357, 201] width 34 height 9
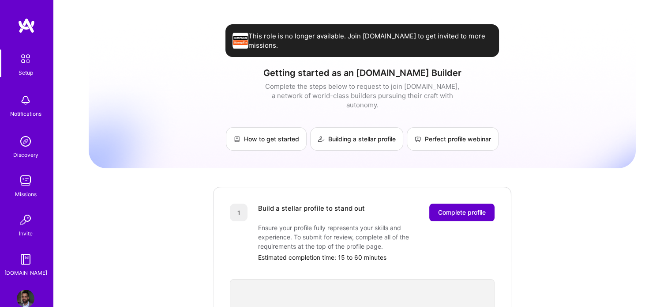
click at [469, 208] on span "Complete profile" at bounding box center [462, 212] width 48 height 9
click at [14, 24] on link at bounding box center [26, 26] width 53 height 16
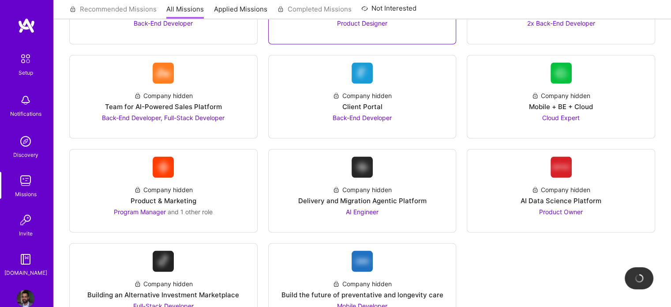
scroll to position [1625, 0]
